Goal: Unclear

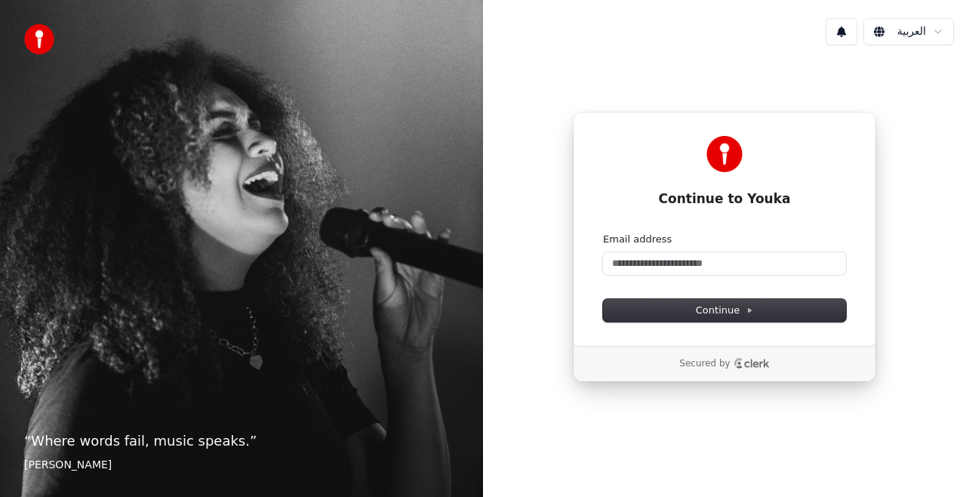
click at [919, 41] on html "“ Where words fail, music speaks. ” [PERSON_NAME] العربية Continue to Youka Con…" at bounding box center [483, 248] width 966 height 497
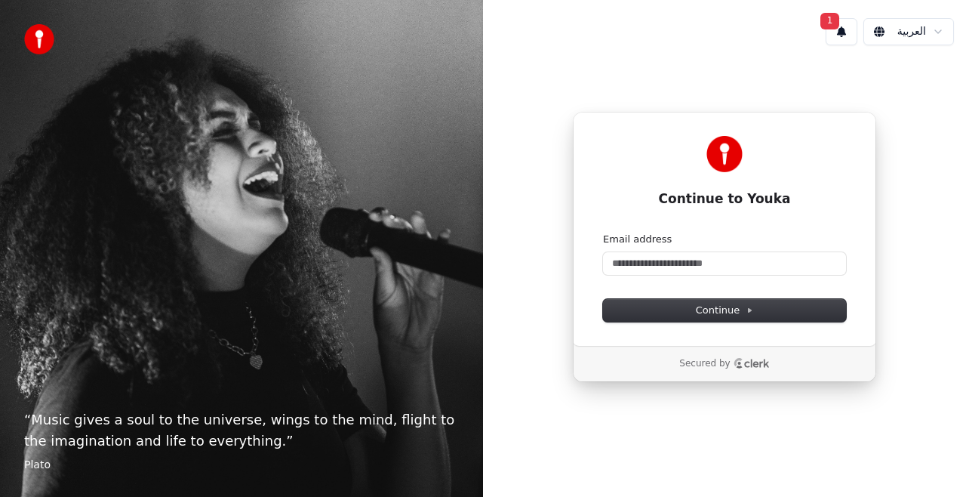
click at [919, 41] on html "“ Music gives a soul to the universe, wings to the mind, flight to the imaginat…" at bounding box center [483, 248] width 966 height 497
